Goal: Information Seeking & Learning: Learn about a topic

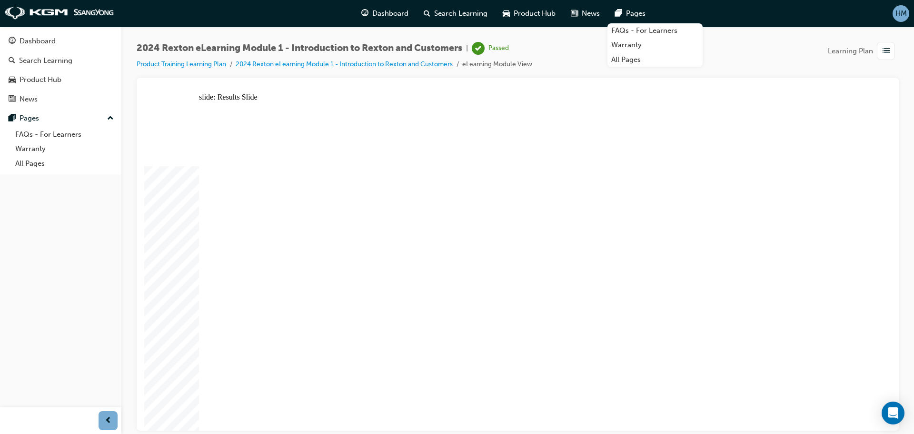
click at [48, 59] on div "Search Learning" at bounding box center [45, 60] width 53 height 11
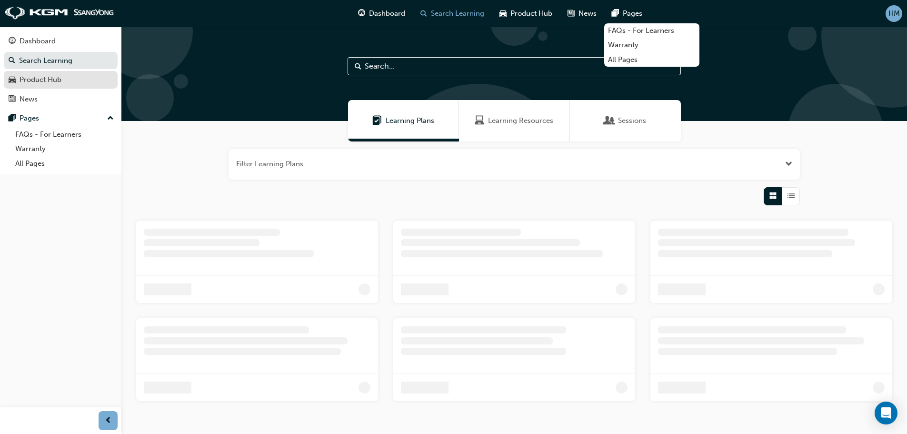
click at [43, 81] on div "Product Hub" at bounding box center [41, 79] width 42 height 11
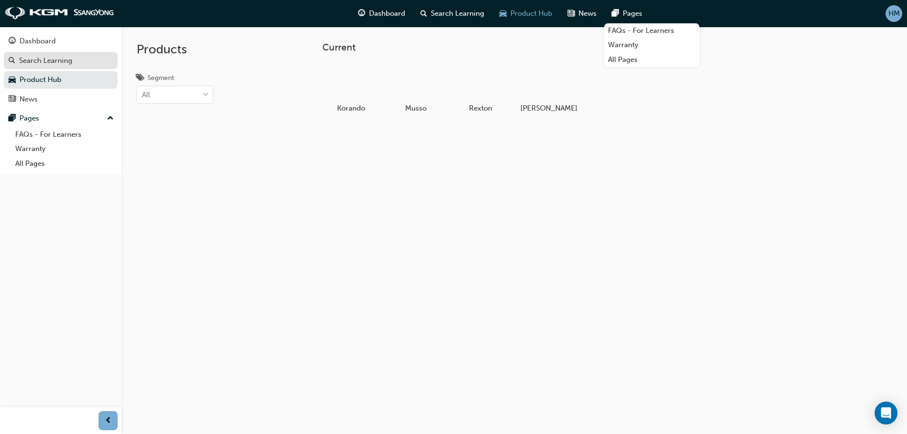
click at [75, 60] on div "Search Learning" at bounding box center [61, 61] width 104 height 12
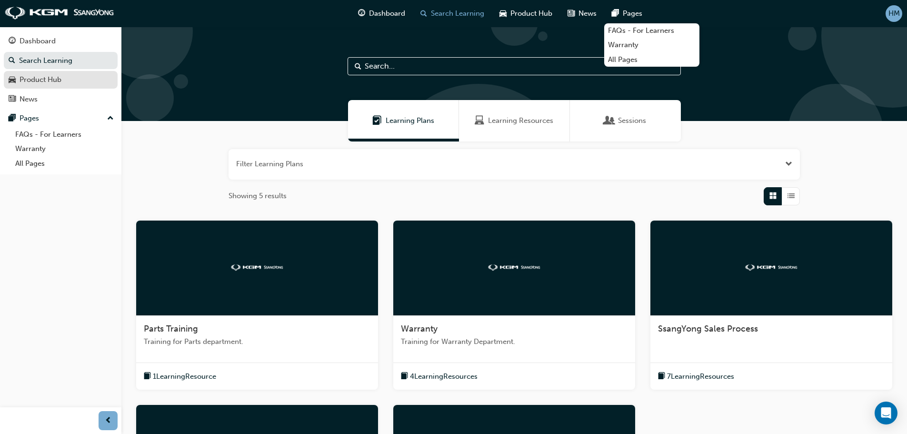
click at [70, 78] on div "Product Hub" at bounding box center [61, 80] width 104 height 12
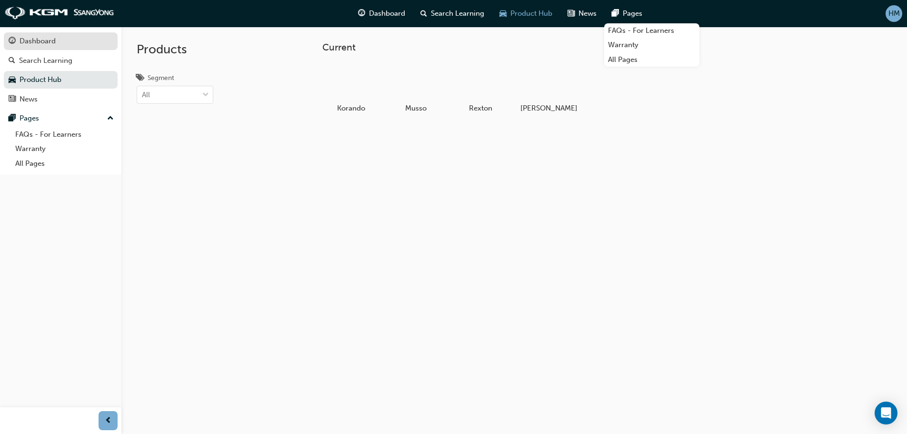
click at [50, 45] on div "Dashboard" at bounding box center [38, 41] width 36 height 11
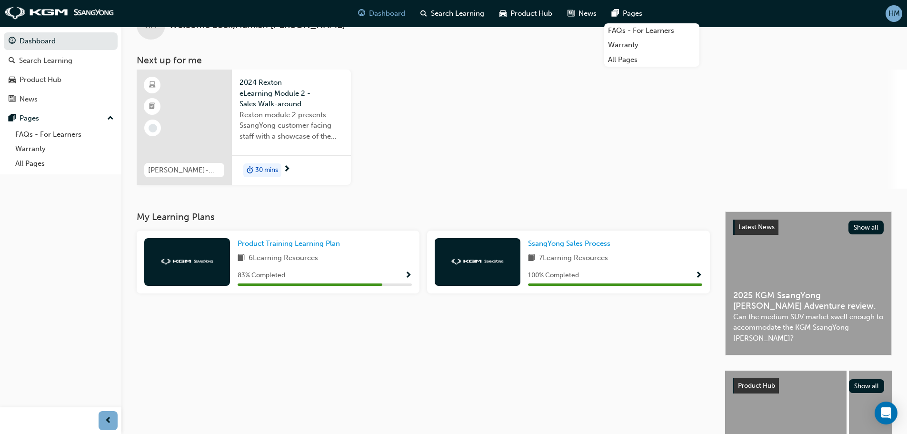
scroll to position [48, 0]
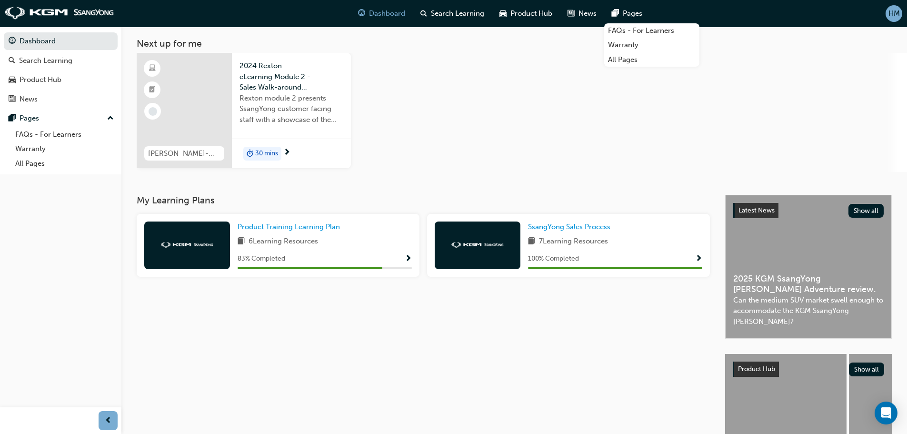
click at [406, 259] on span "Show Progress" at bounding box center [408, 259] width 7 height 9
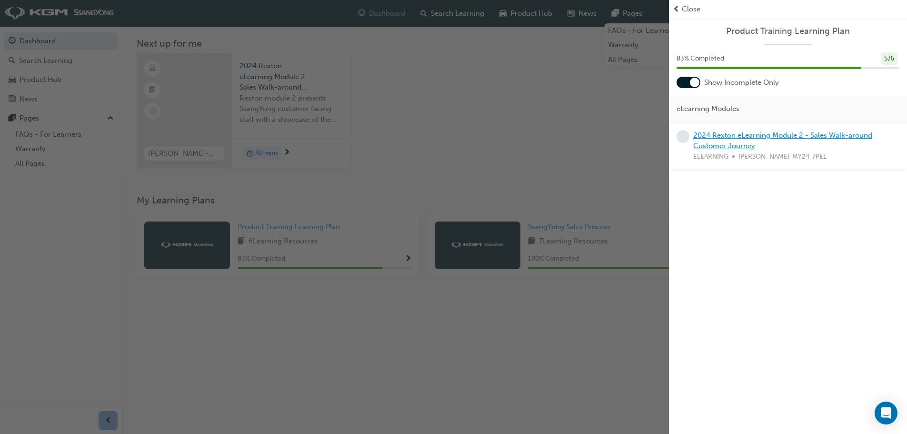
click at [763, 136] on link "2024 Rexton eLearning Module 2 - Sales Walk-around Customer Journey" at bounding box center [782, 141] width 179 height 20
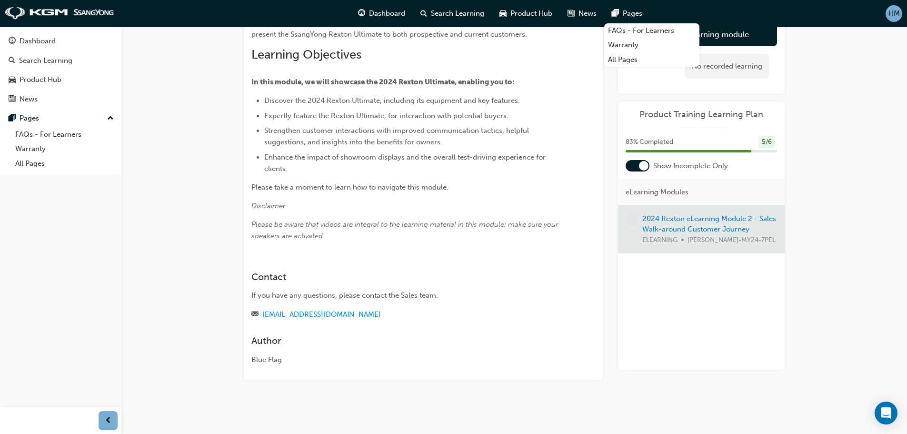
scroll to position [152, 0]
click at [716, 223] on div at bounding box center [701, 229] width 167 height 48
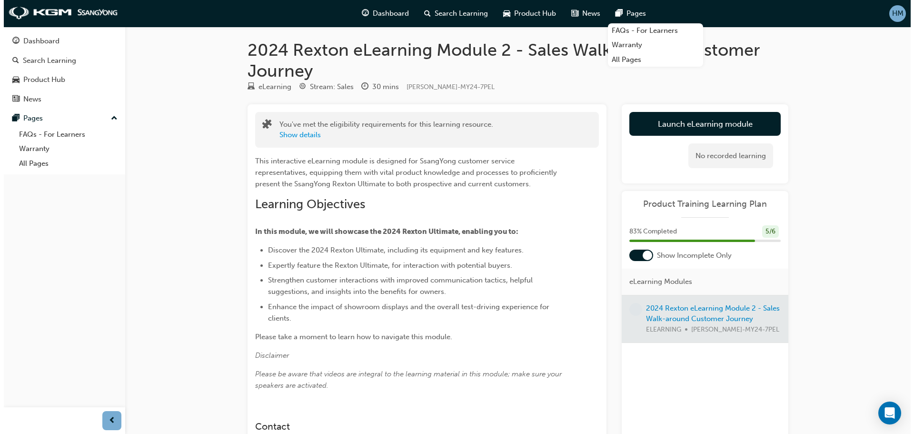
scroll to position [0, 0]
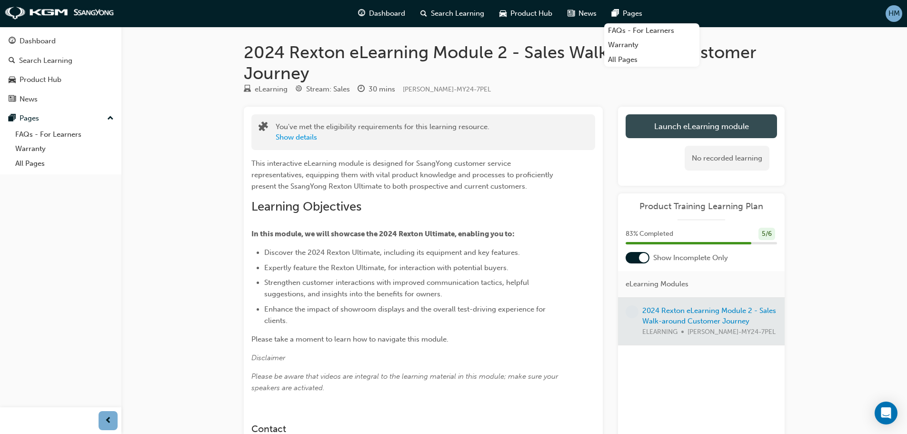
click at [697, 131] on link "Launch eLearning module" at bounding box center [701, 126] width 151 height 24
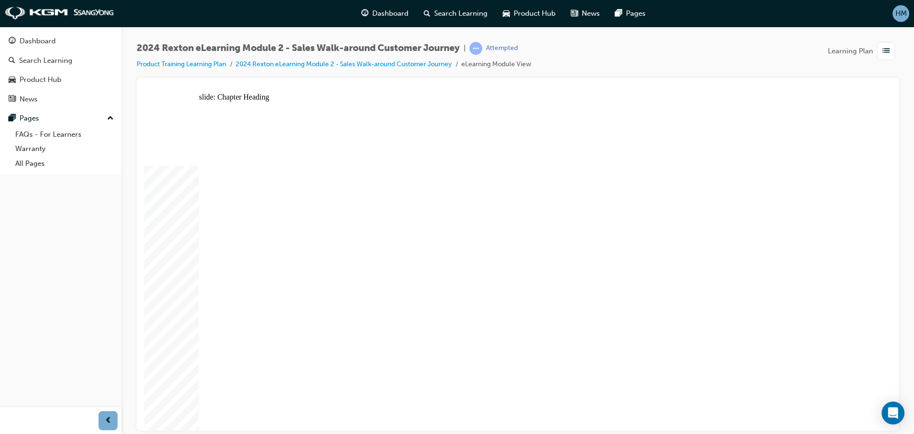
click at [110, 117] on span "up-icon" at bounding box center [110, 118] width 7 height 12
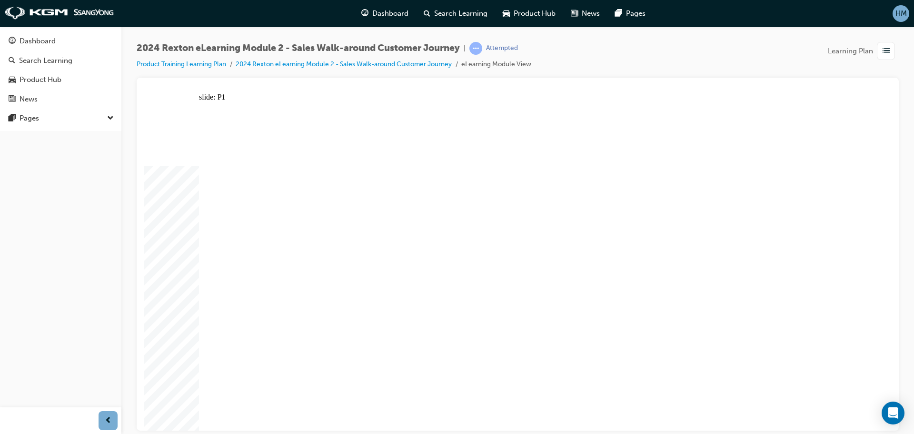
click at [555, 81] on div at bounding box center [518, 254] width 762 height 353
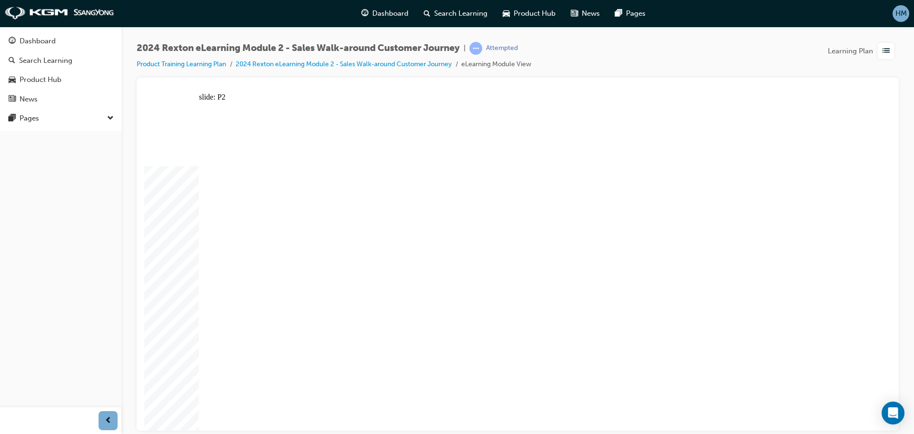
click at [747, 69] on div "2024 Rexton eLearning Module 2 - Sales Walk-around Customer Journey | Attempted…" at bounding box center [518, 60] width 762 height 36
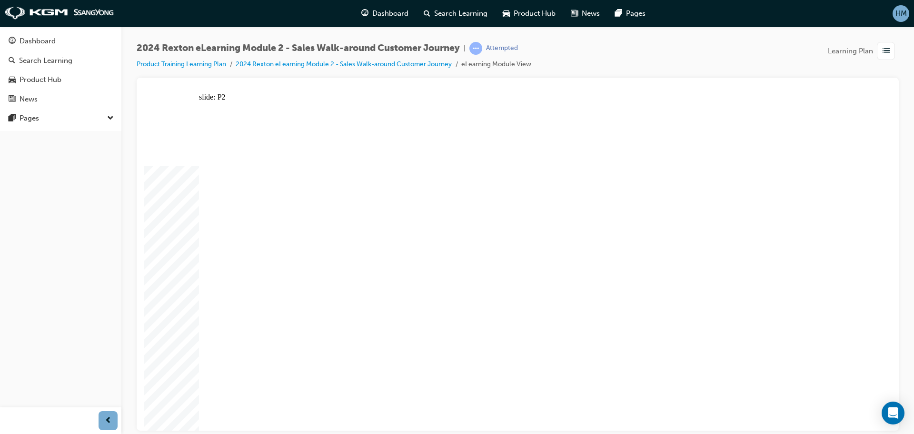
click at [617, 64] on div "2024 Rexton eLearning Module 2 - Sales Walk-around Customer Journey | Attempted…" at bounding box center [518, 60] width 762 height 36
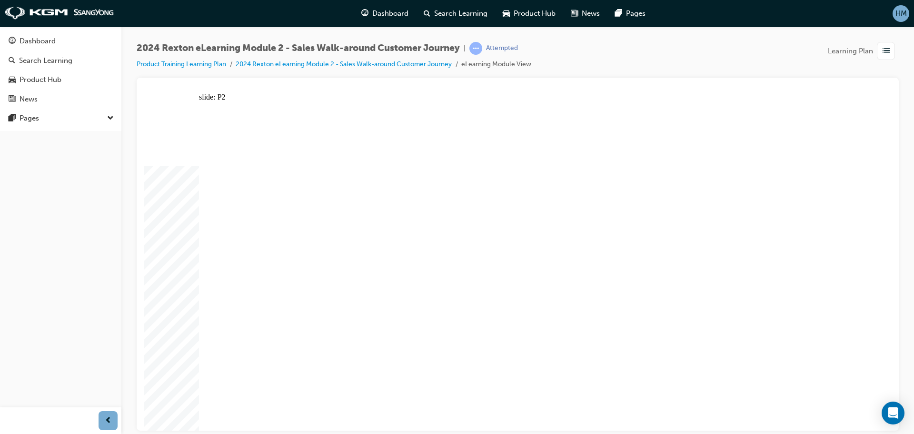
drag, startPoint x: 369, startPoint y: 139, endPoint x: 365, endPoint y: 140, distance: 4.9
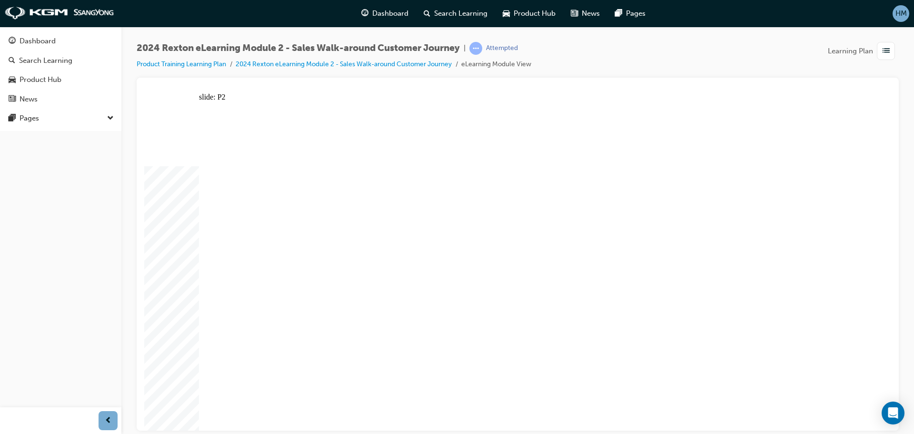
drag, startPoint x: 449, startPoint y: 258, endPoint x: 451, endPoint y: 234, distance: 23.9
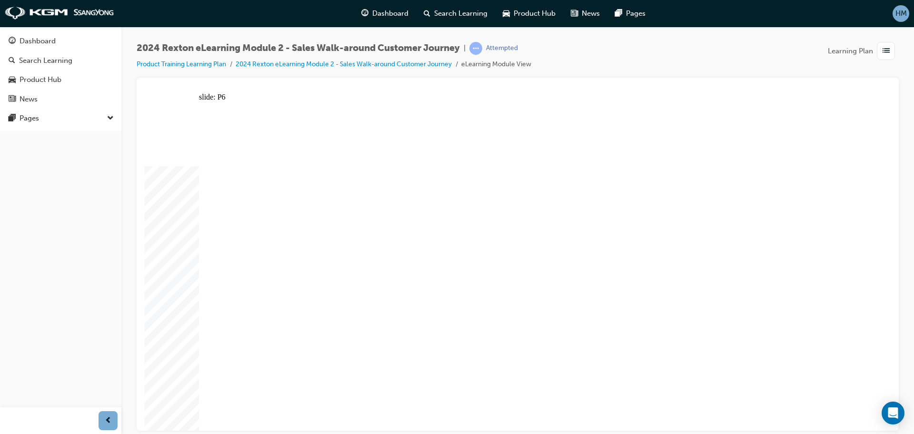
drag, startPoint x: 422, startPoint y: 129, endPoint x: 427, endPoint y: 129, distance: 4.9
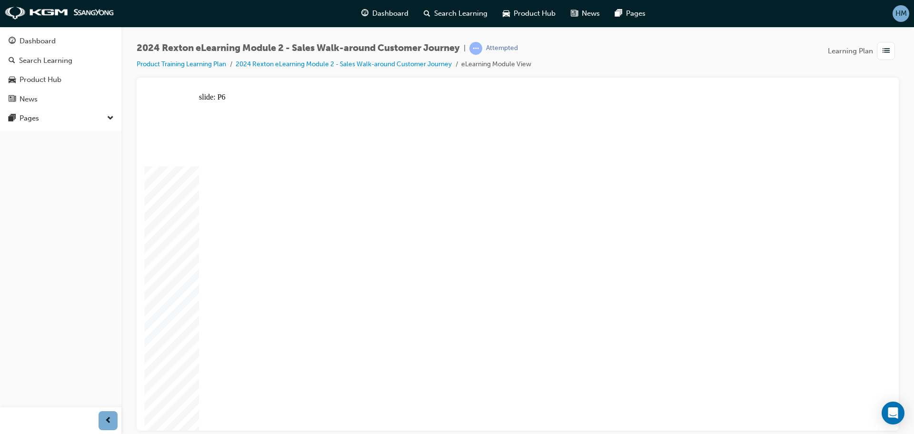
drag, startPoint x: 502, startPoint y: 369, endPoint x: 497, endPoint y: 395, distance: 26.1
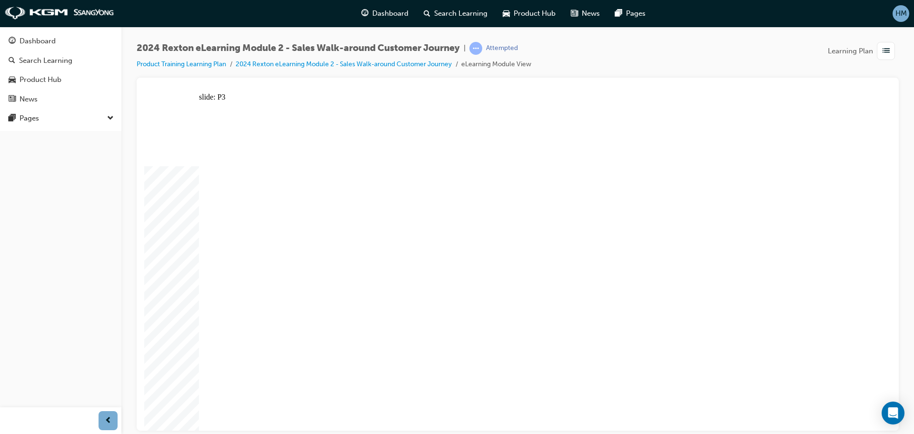
drag, startPoint x: 681, startPoint y: 232, endPoint x: 691, endPoint y: 226, distance: 12.0
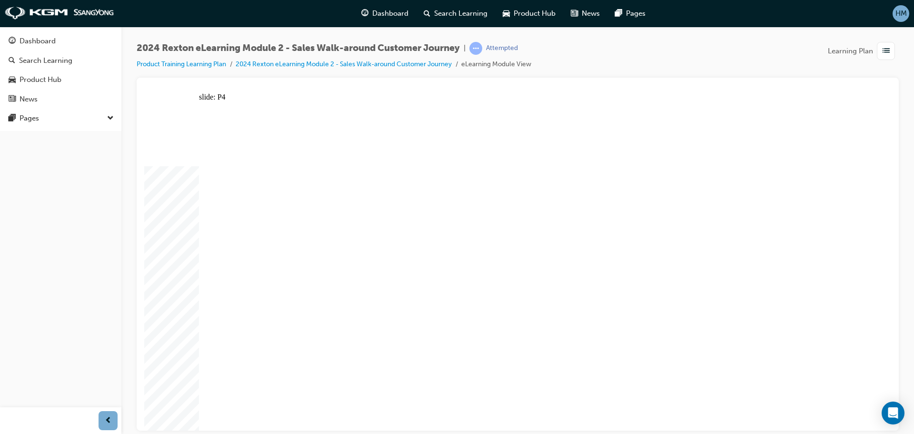
drag, startPoint x: 798, startPoint y: 146, endPoint x: 783, endPoint y: 151, distance: 16.6
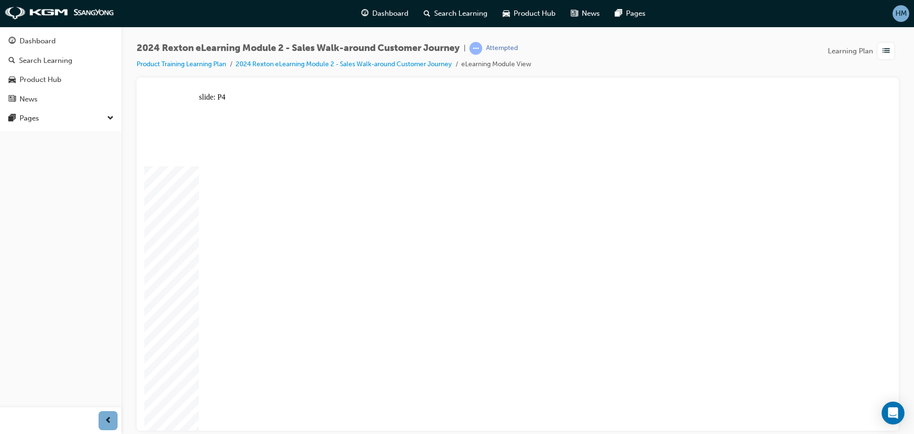
drag, startPoint x: 537, startPoint y: 333, endPoint x: 557, endPoint y: 284, distance: 52.3
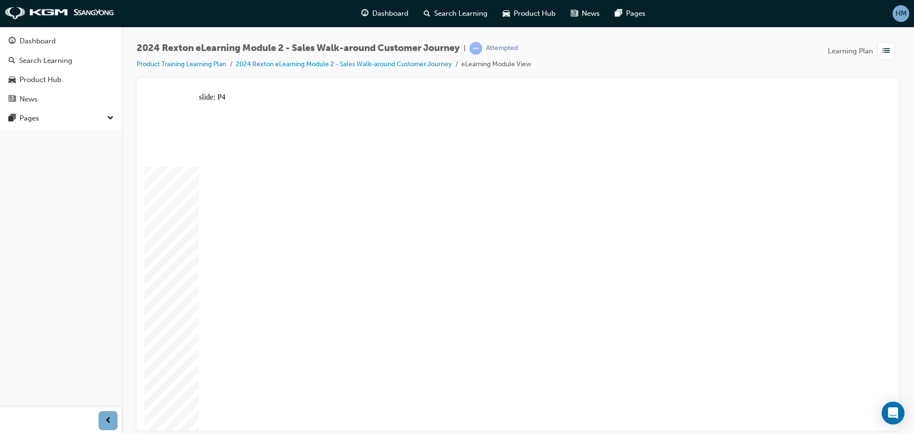
drag, startPoint x: 584, startPoint y: 382, endPoint x: 606, endPoint y: 361, distance: 30.3
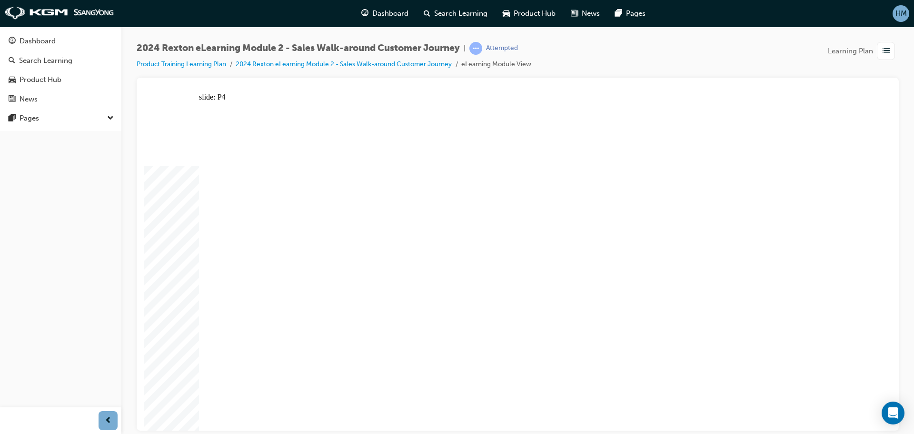
drag, startPoint x: 692, startPoint y: 328, endPoint x: 619, endPoint y: 318, distance: 73.0
drag, startPoint x: 618, startPoint y: 318, endPoint x: 617, endPoint y: 189, distance: 129.5
drag, startPoint x: 617, startPoint y: 189, endPoint x: 547, endPoint y: 178, distance: 71.8
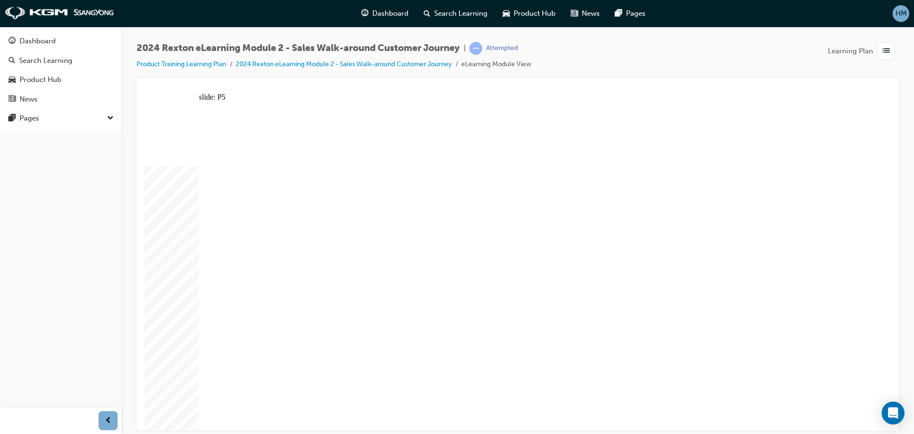
drag, startPoint x: 246, startPoint y: 406, endPoint x: 302, endPoint y: 363, distance: 70.3
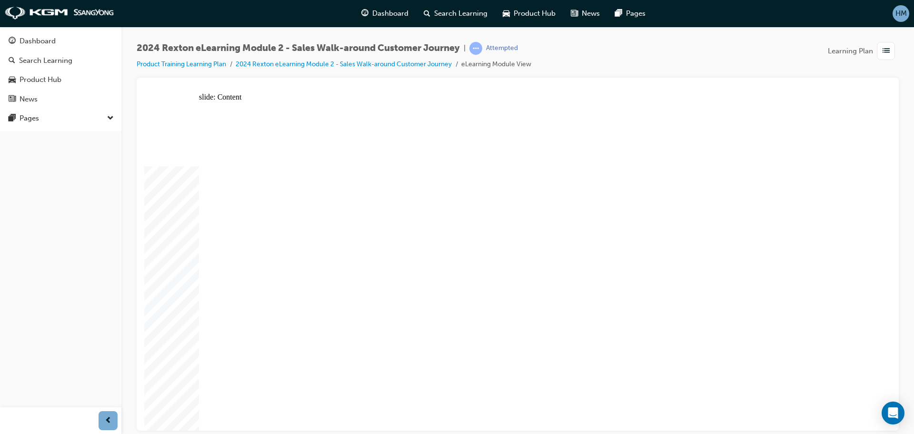
drag, startPoint x: 612, startPoint y: 307, endPoint x: 606, endPoint y: 305, distance: 6.5
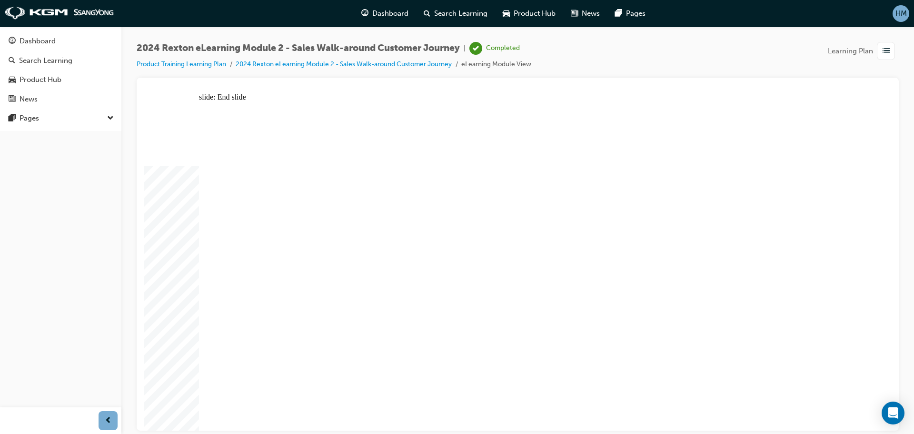
drag, startPoint x: 293, startPoint y: 228, endPoint x: 356, endPoint y: 229, distance: 63.3
drag, startPoint x: 653, startPoint y: 286, endPoint x: 689, endPoint y: 290, distance: 36.5
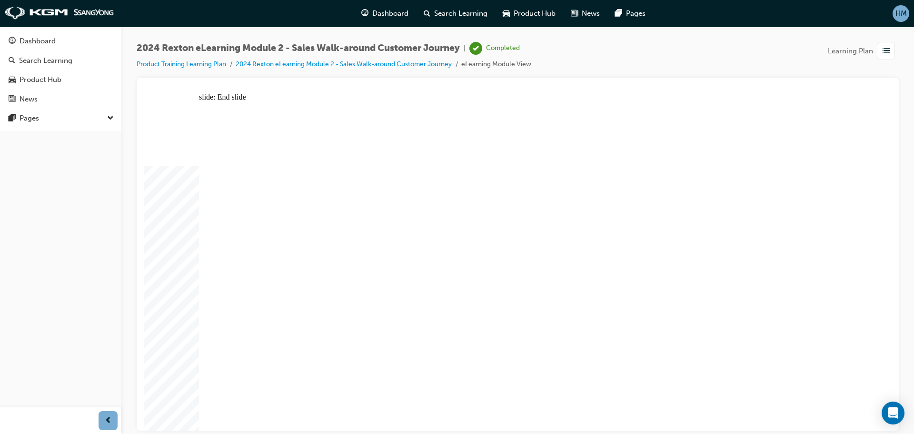
click at [61, 41] on div "Dashboard" at bounding box center [61, 41] width 104 height 12
